Goal: Task Accomplishment & Management: Manage account settings

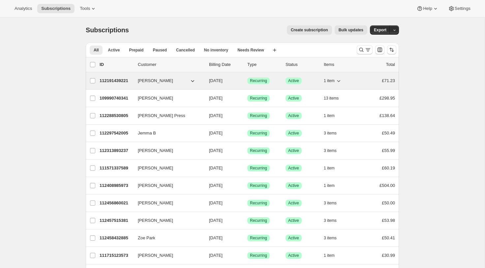
click at [118, 81] on p "112191439221" at bounding box center [115, 80] width 33 height 7
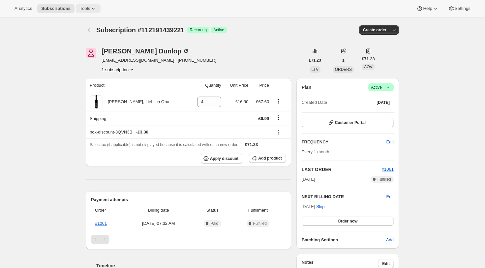
click at [90, 13] on button "Tools" at bounding box center [88, 8] width 25 height 9
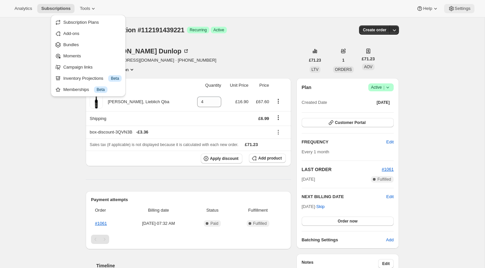
click at [456, 13] on button "Settings" at bounding box center [459, 8] width 30 height 9
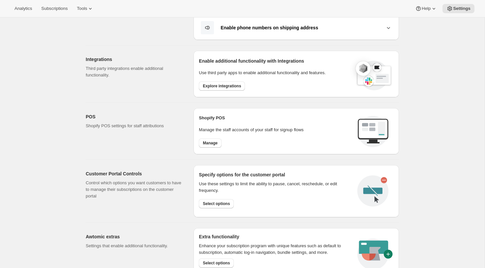
scroll to position [272, 0]
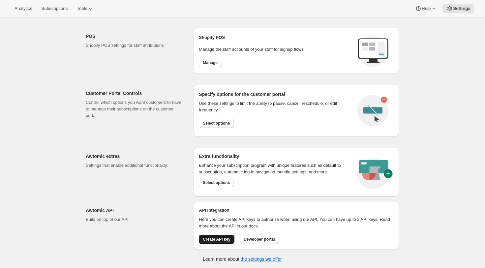
click at [222, 238] on span "Create API key" at bounding box center [217, 239] width 28 height 5
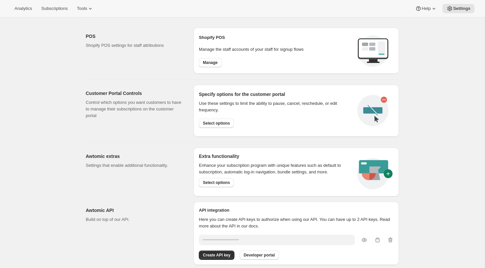
scroll to position [288, 0]
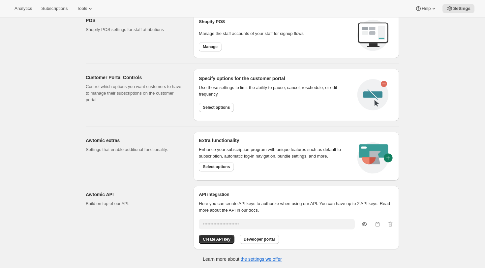
click at [365, 224] on icon "button" at bounding box center [364, 224] width 7 height 7
type input "qfBQhCGp2ranlSBdUAL277SfzaG6TrrG4PVrlEBf"
click at [271, 237] on span "Developer portal" at bounding box center [258, 239] width 31 height 5
click at [376, 222] on icon "button" at bounding box center [377, 224] width 7 height 7
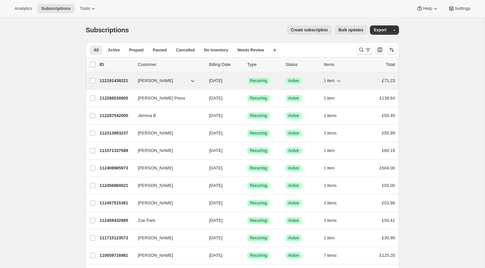
click at [124, 79] on p "112191439221" at bounding box center [115, 80] width 33 height 7
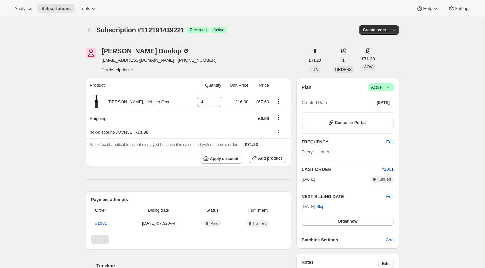
click at [121, 50] on div "Ernest Dunlop" at bounding box center [145, 51] width 88 height 7
click at [36, 90] on div "Subscription #112191439221. This page is ready Subscription #112191439221 Succe…" at bounding box center [242, 240] width 484 height 446
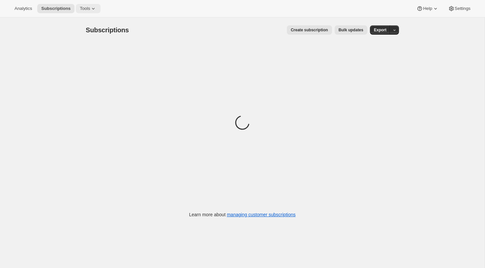
click at [88, 9] on span "Tools" at bounding box center [85, 8] width 10 height 5
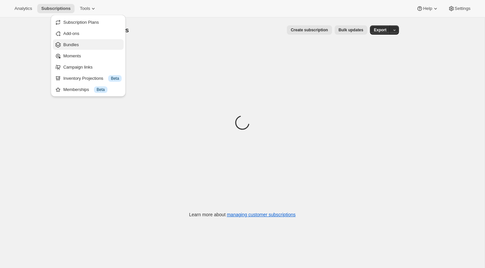
click at [83, 43] on span "Bundles" at bounding box center [92, 45] width 58 height 7
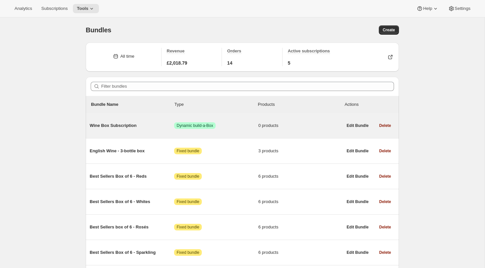
click at [110, 128] on span "Wine Box Subscription" at bounding box center [132, 125] width 84 height 7
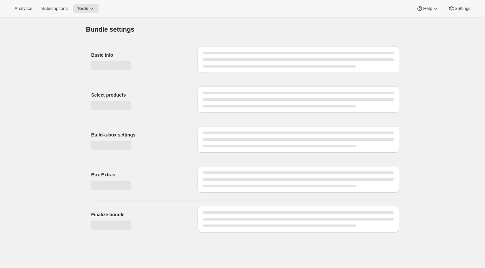
type input "Wine Box Subscription"
checkbox input "true"
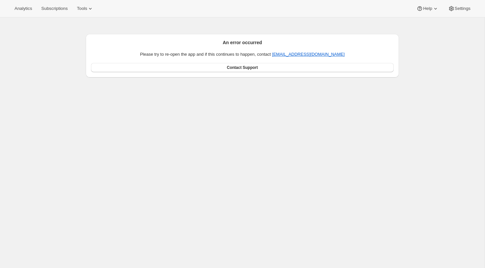
click at [39, 61] on div "An error occurred Please try to re-open the app and if this continues to happen…" at bounding box center [242, 151] width 484 height 268
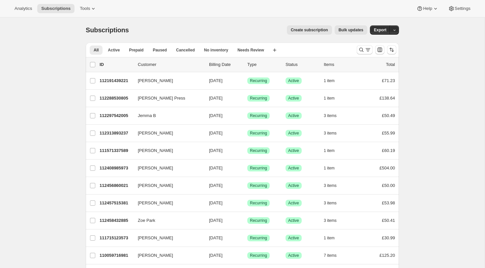
click at [96, 3] on div "Analytics Subscriptions Tools Help Settings" at bounding box center [242, 8] width 485 height 17
click at [92, 8] on icon at bounding box center [93, 8] width 7 height 7
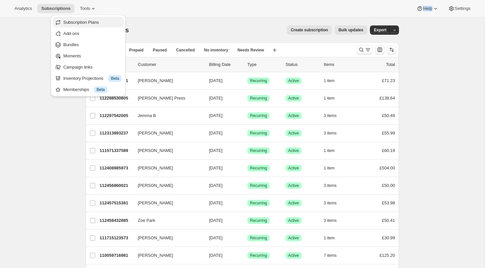
click at [86, 24] on span "Subscription Plans" at bounding box center [81, 22] width 36 height 5
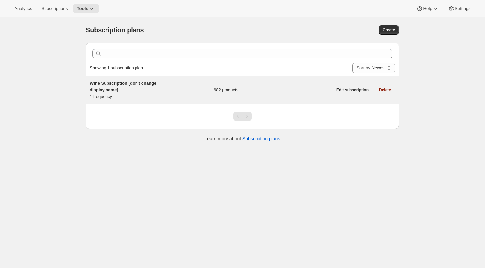
click at [96, 80] on h5 "Wine Subscription [don't change display name]" at bounding box center [131, 86] width 82 height 13
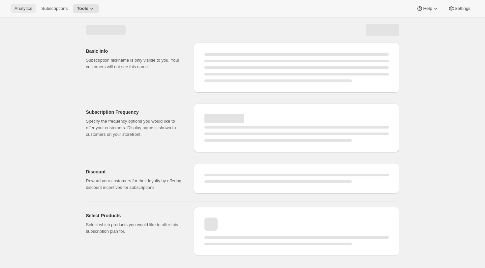
select select "WEEK"
select select "MONTH"
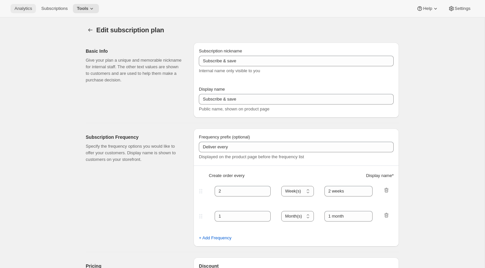
type input "Wine Subscription [don't change display name]"
type input "Wine Subscription"
type input "1"
select select "MONTH"
type input "1 month"
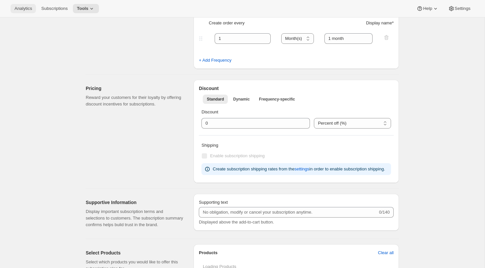
scroll to position [172, 0]
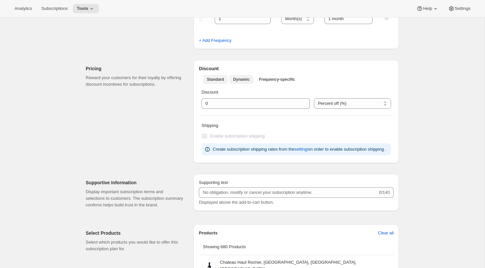
click at [238, 77] on span "Dynamic" at bounding box center [241, 79] width 16 height 5
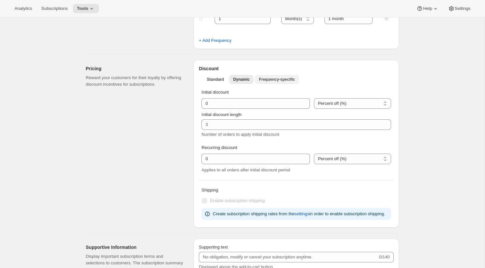
click at [267, 80] on span "Frequency-specific" at bounding box center [277, 79] width 36 height 5
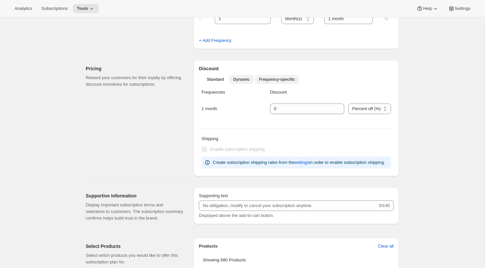
click at [233, 77] on span "Dynamic" at bounding box center [241, 79] width 16 height 5
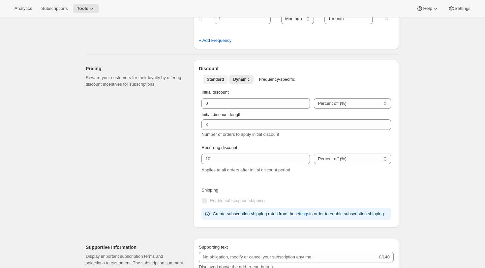
click at [216, 79] on span "Standard" at bounding box center [215, 79] width 17 height 5
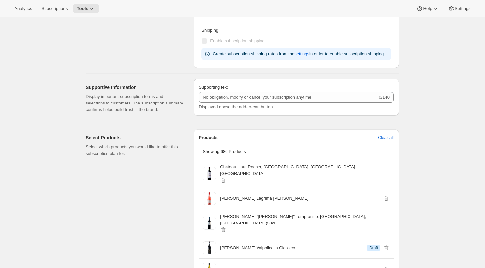
scroll to position [357, 0]
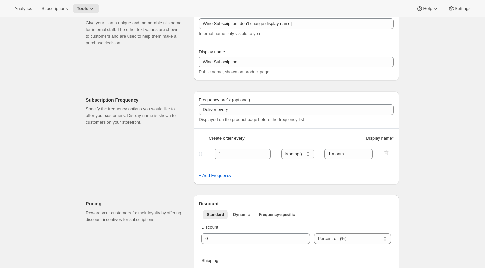
scroll to position [0, 0]
